Goal: Complete application form: Complete application form

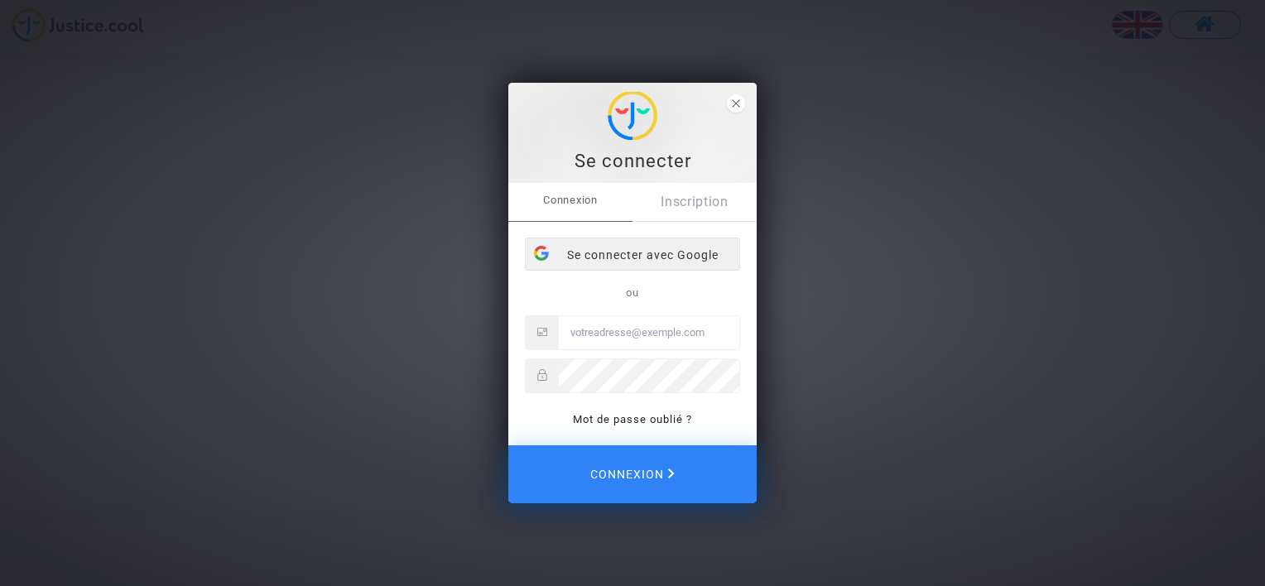
click at [675, 253] on div "Se connecter avec Google" at bounding box center [633, 254] width 214 height 33
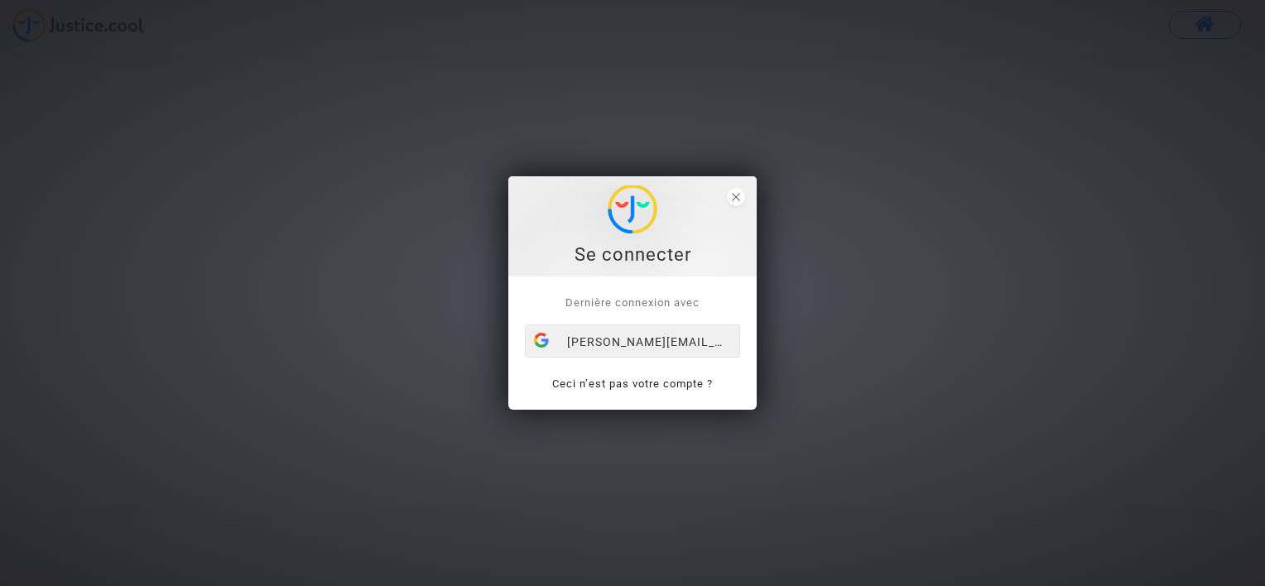
click at [689, 344] on div "[PERSON_NAME][EMAIL_ADDRESS][DOMAIN_NAME]" at bounding box center [633, 341] width 214 height 33
click at [675, 338] on div "[PERSON_NAME][EMAIL_ADDRESS][DOMAIN_NAME]" at bounding box center [633, 341] width 214 height 33
click at [667, 353] on div "[PERSON_NAME][EMAIL_ADDRESS][DOMAIN_NAME]" at bounding box center [633, 341] width 214 height 33
click at [732, 202] on span "close" at bounding box center [736, 197] width 18 height 18
